Goal: Find specific fact: Find contact information

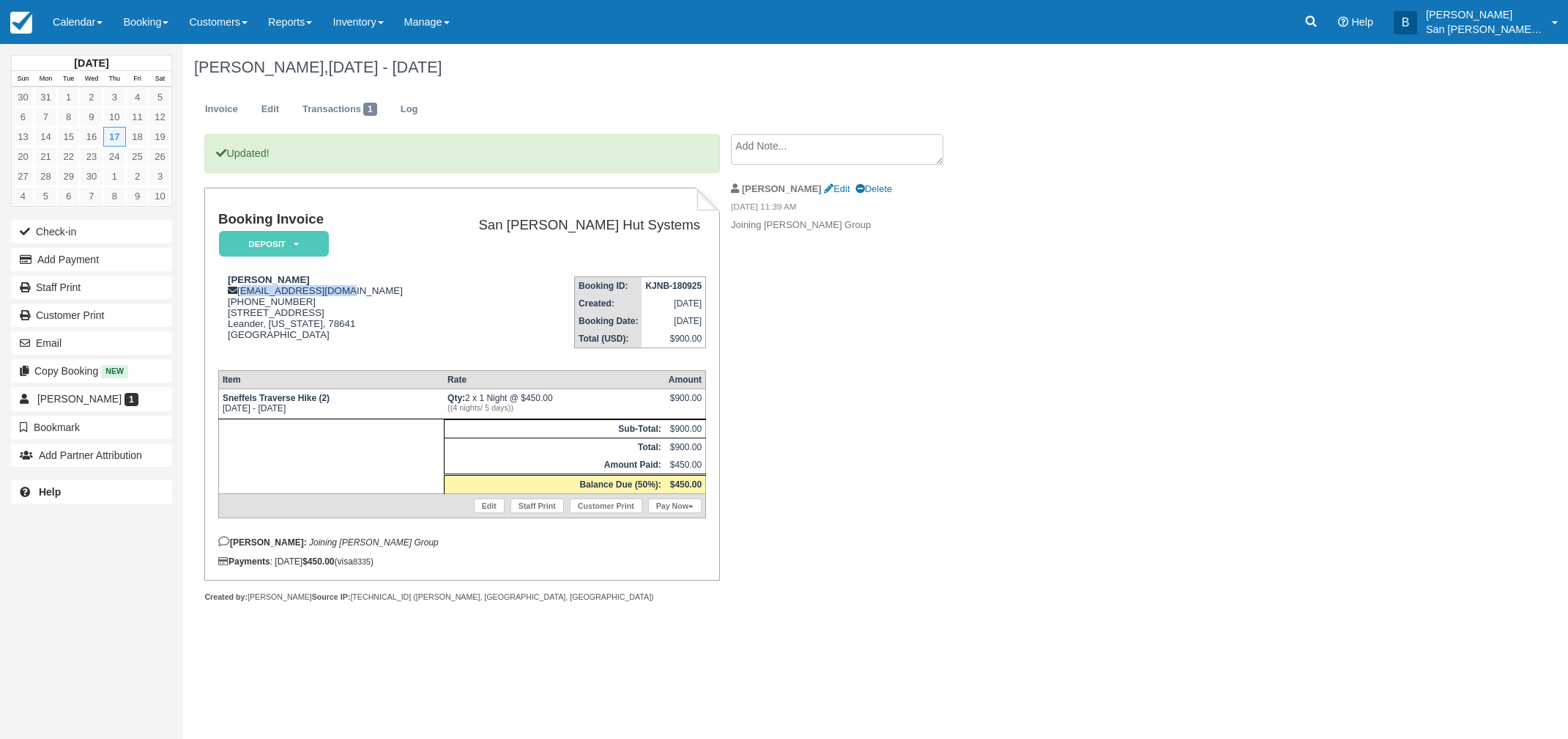
click at [1328, 28] on link at bounding box center [1311, 21] width 34 height 44
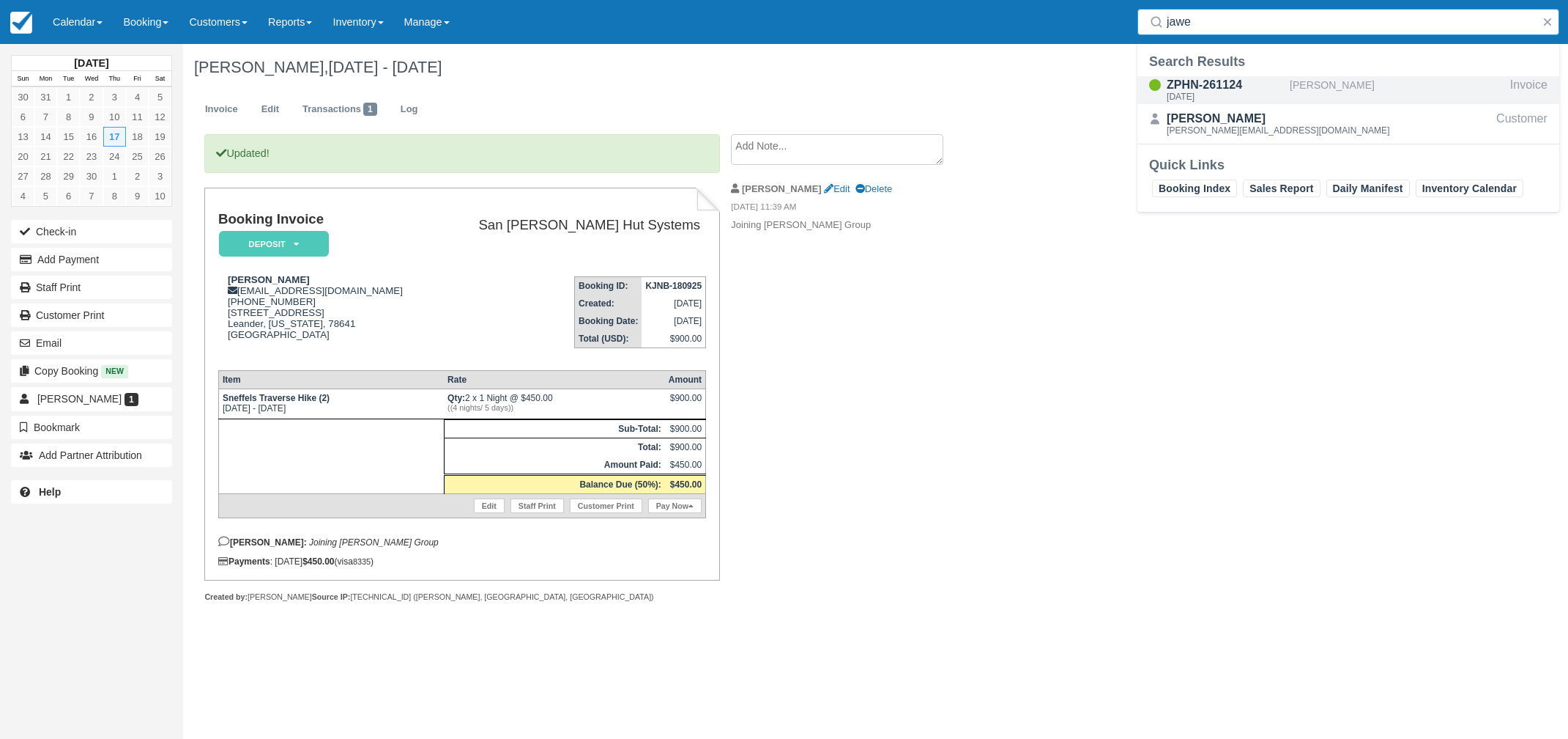
type input "jawe"
click at [1214, 84] on div "ZPHN-261124" at bounding box center [1226, 85] width 117 height 18
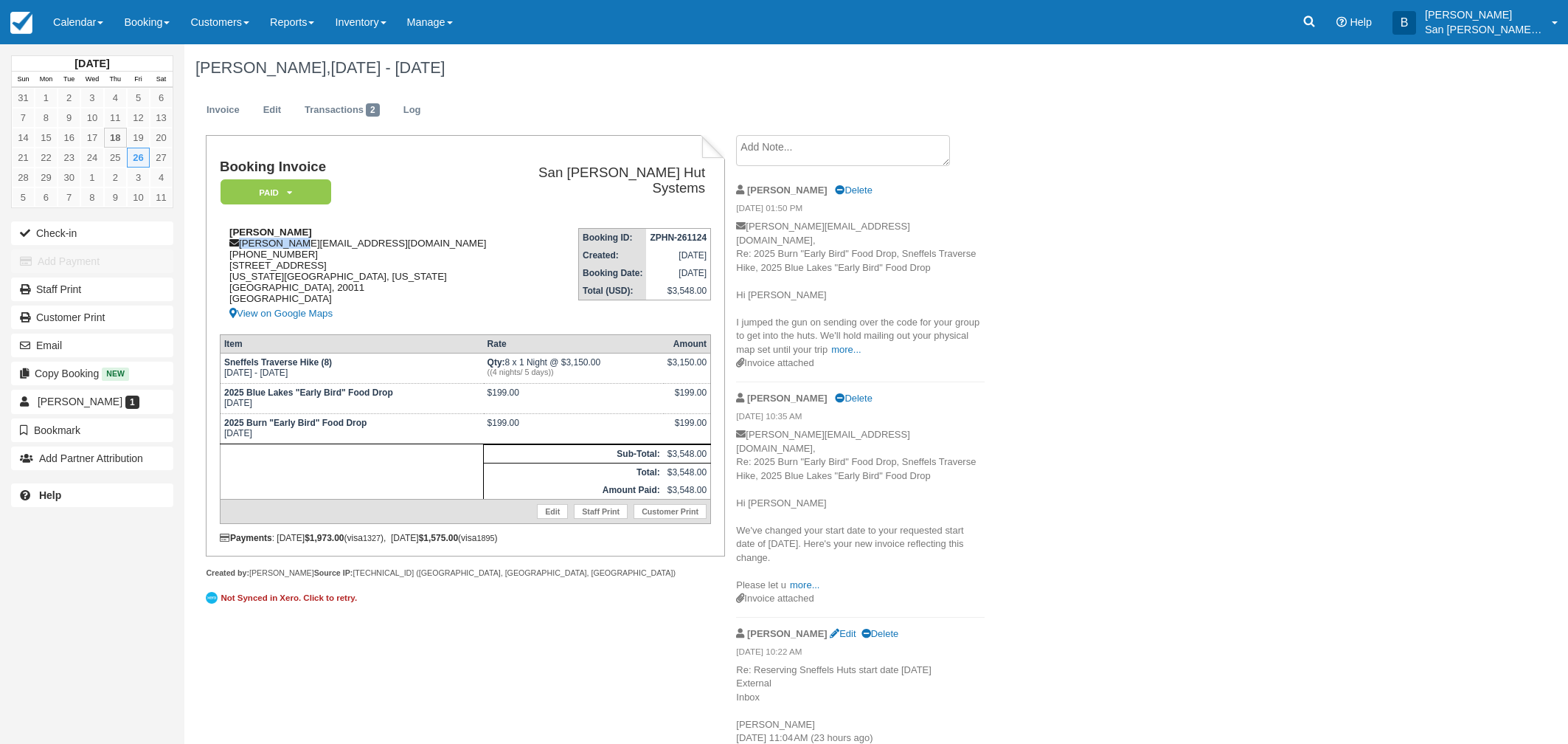
drag, startPoint x: 241, startPoint y: 238, endPoint x: 288, endPoint y: 239, distance: 47.0
click at [288, 239] on div "Tom-TSVI Jawetz tom.jawetz@gmail.com 1 (202) 413-5208 1358 Jefferson St NW Wash…" at bounding box center [364, 274] width 289 height 96
drag, startPoint x: 432, startPoint y: 200, endPoint x: 280, endPoint y: 254, distance: 161.3
click at [432, 200] on td "Booking Invoice Paid   Pending Reserved Deposit Waiting Cancelled Shuttle" at bounding box center [364, 188] width 289 height 57
drag, startPoint x: 243, startPoint y: 239, endPoint x: 310, endPoint y: 247, distance: 67.5
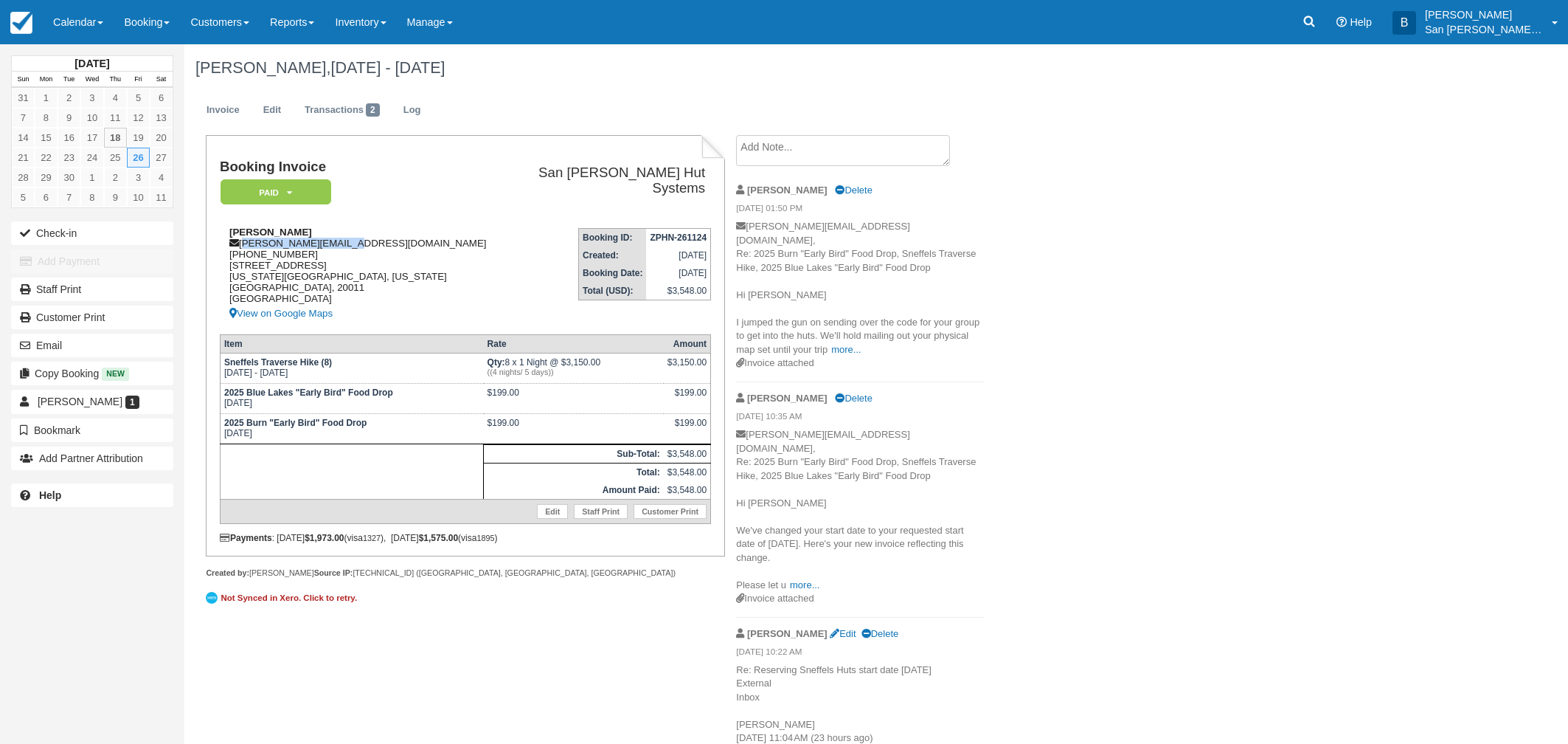
click at [361, 239] on div "Tom-TSVI Jawetz tom.jawetz@gmail.com 1 (202) 413-5208 1358 Jefferson St NW Wash…" at bounding box center [364, 274] width 289 height 96
copy div "[PERSON_NAME][EMAIL_ADDRESS][DOMAIN_NAME]"
